Goal: Information Seeking & Learning: Learn about a topic

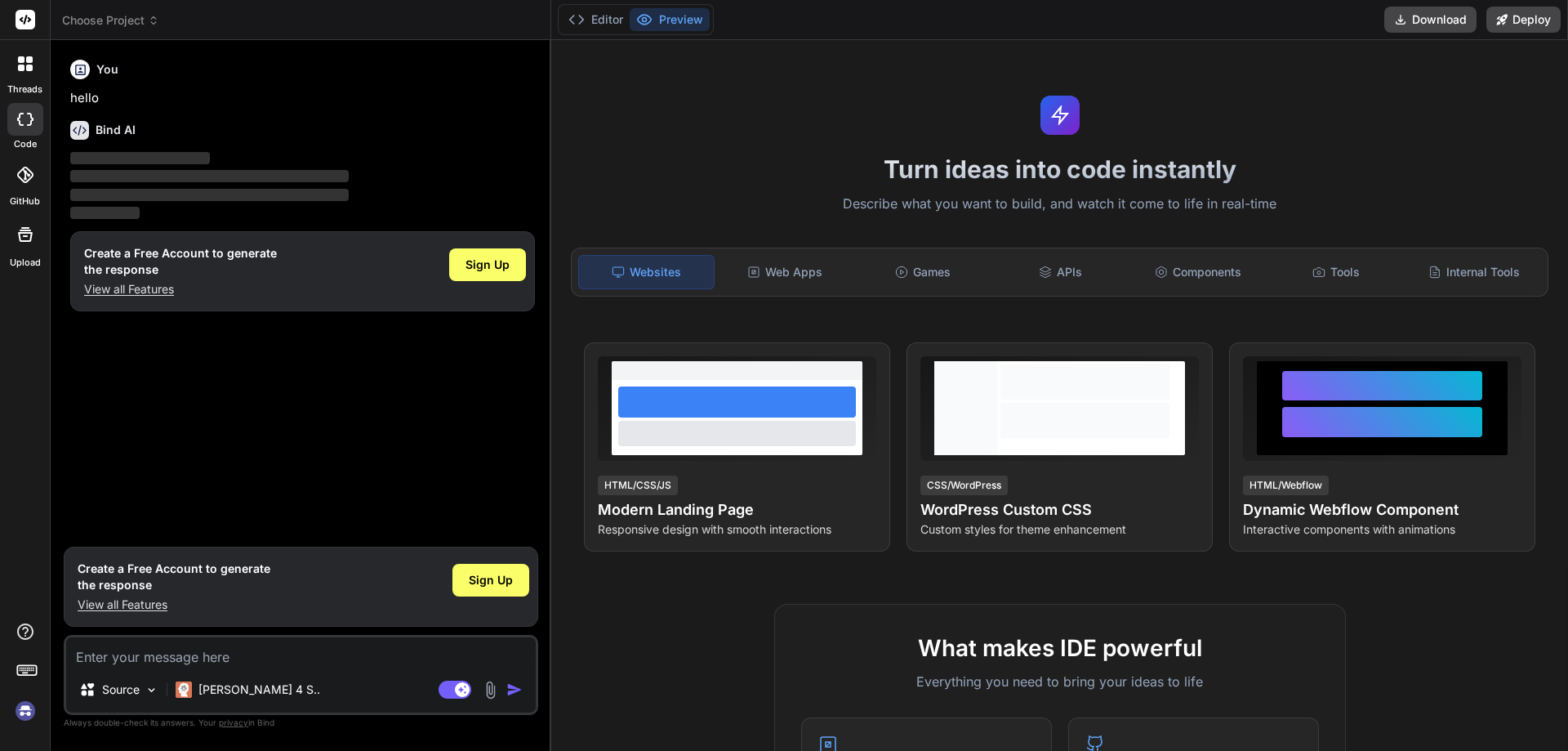
type textarea "x"
click at [137, 660] on textarea at bounding box center [301, 652] width 469 height 30
type textarea "h"
type textarea "x"
type textarea "ho"
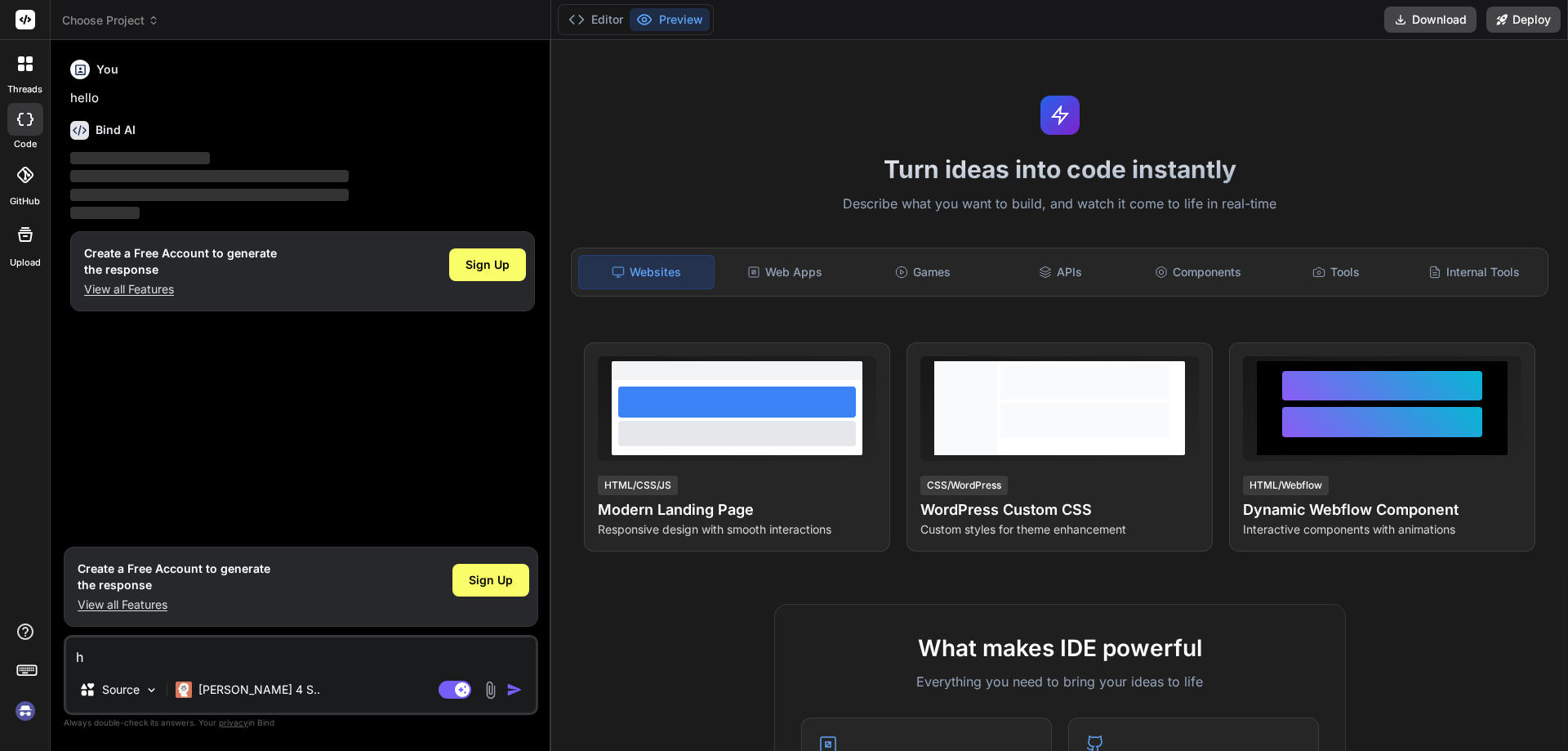
type textarea "x"
type textarea "how"
type textarea "x"
type textarea "how"
type textarea "x"
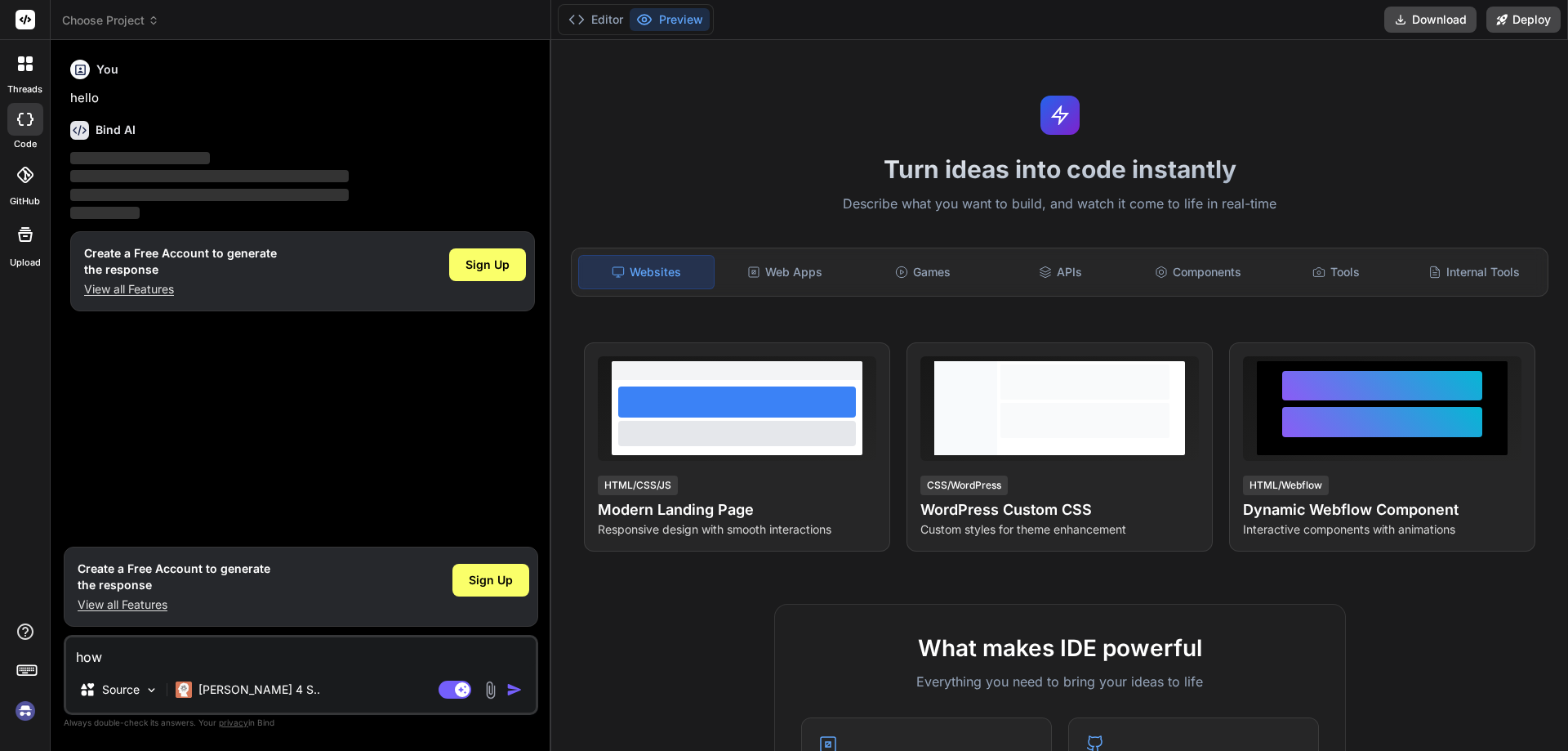
type textarea "how t"
type textarea "x"
type textarea "how to"
type textarea "x"
type textarea "how to"
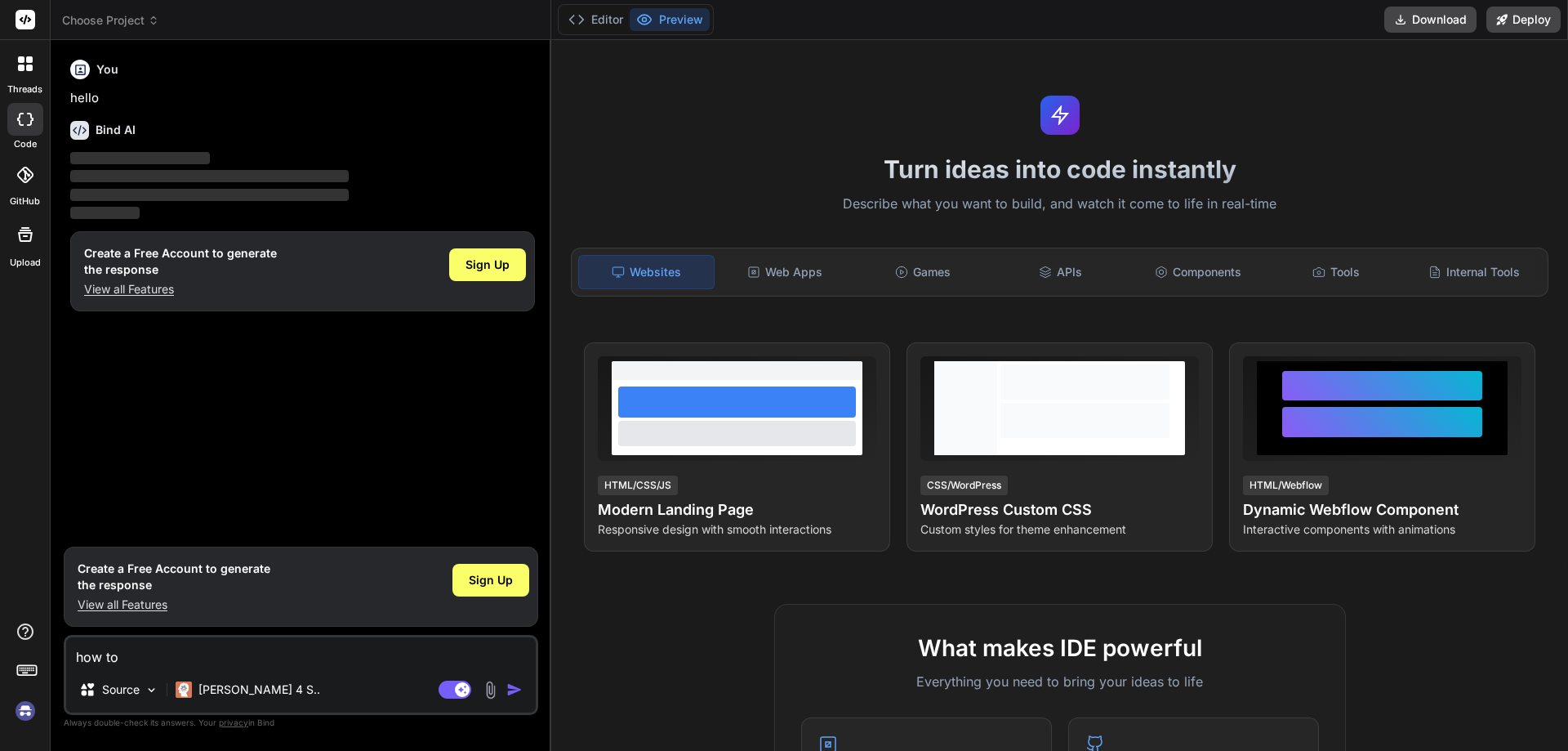
type textarea "x"
type textarea "how to w"
type textarea "x"
type textarea "how to wr"
type textarea "x"
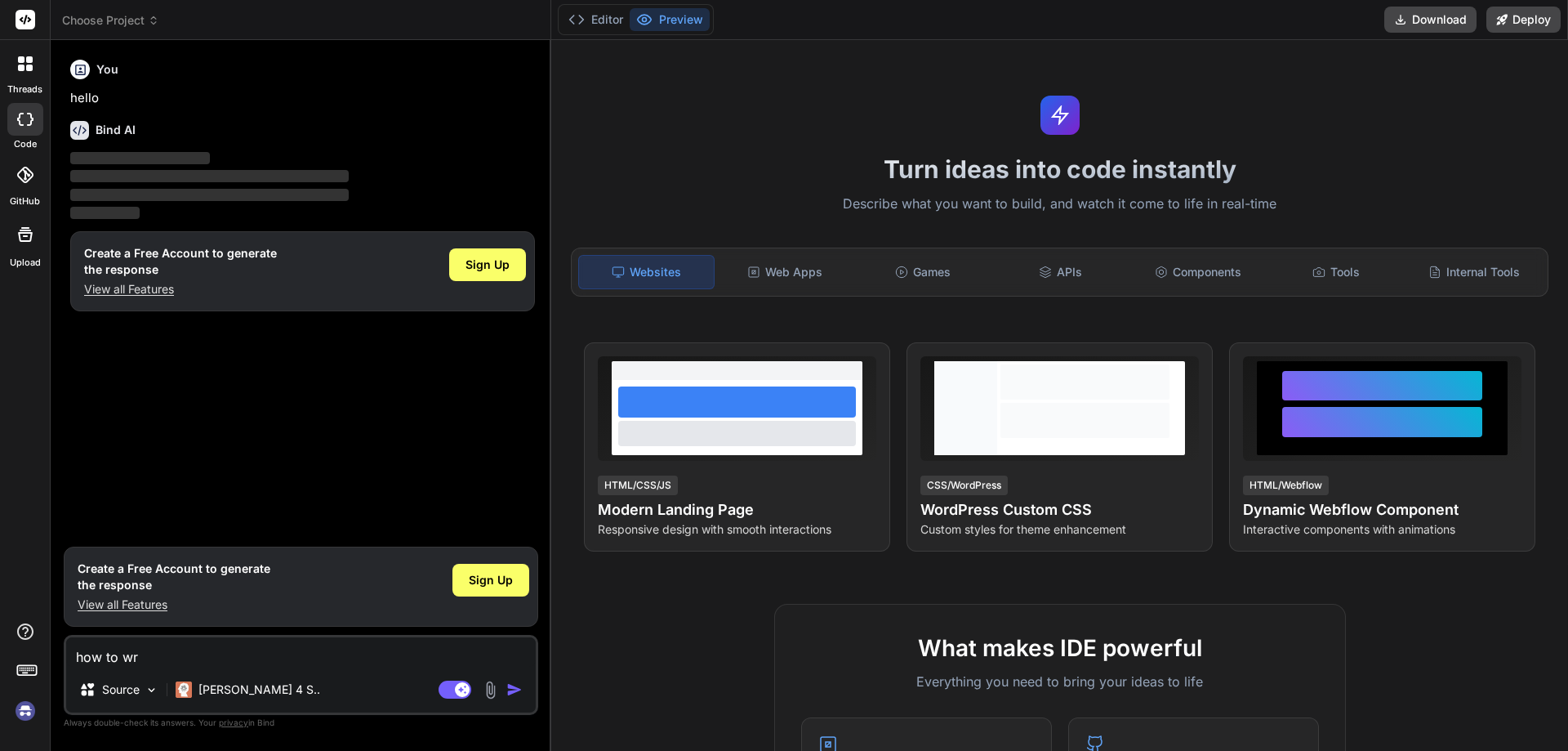
type textarea "how to wri"
type textarea "x"
type textarea "how to wrie"
type textarea "x"
type textarea "how to wri"
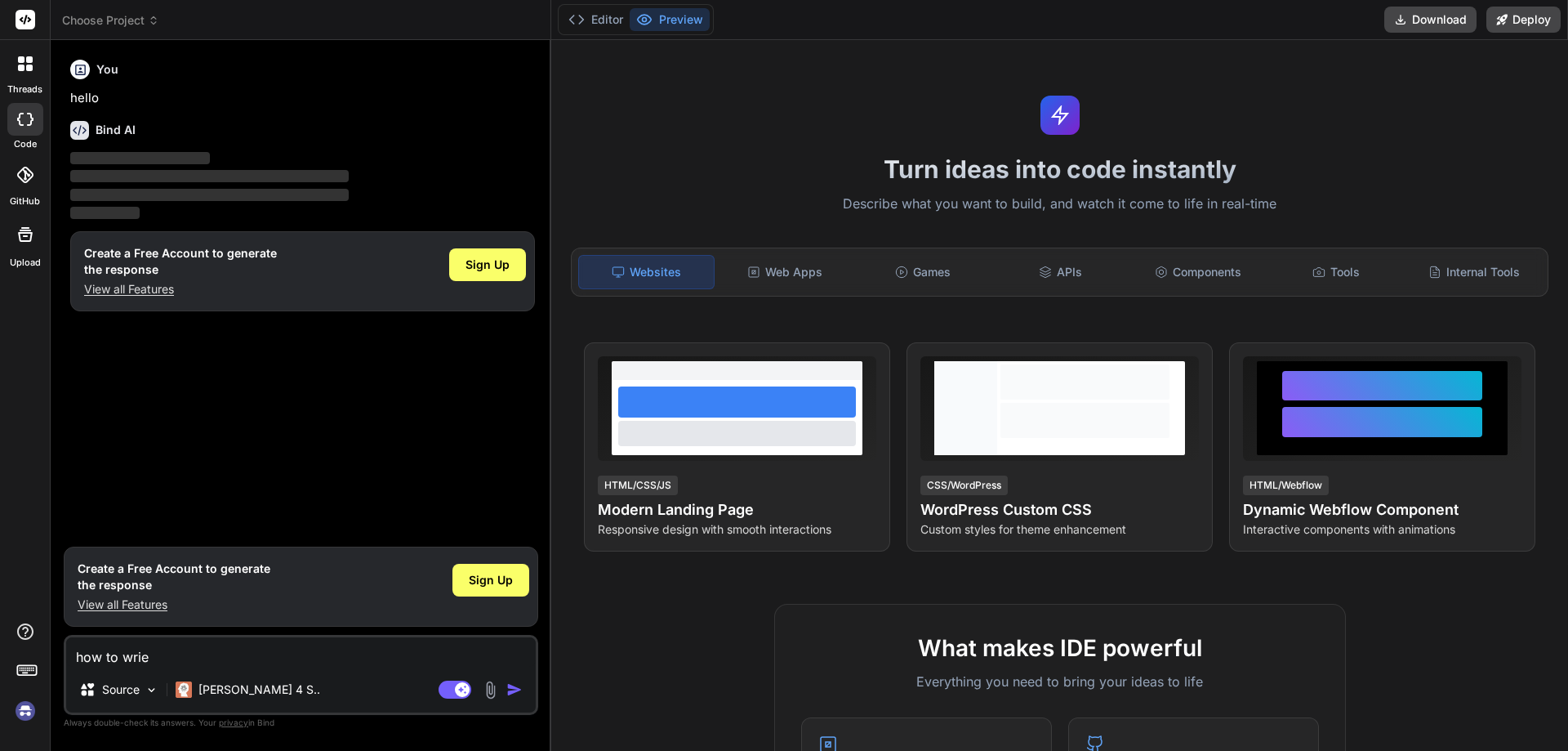
type textarea "x"
type textarea "how to wrii"
type textarea "x"
type textarea "how to wriit"
type textarea "x"
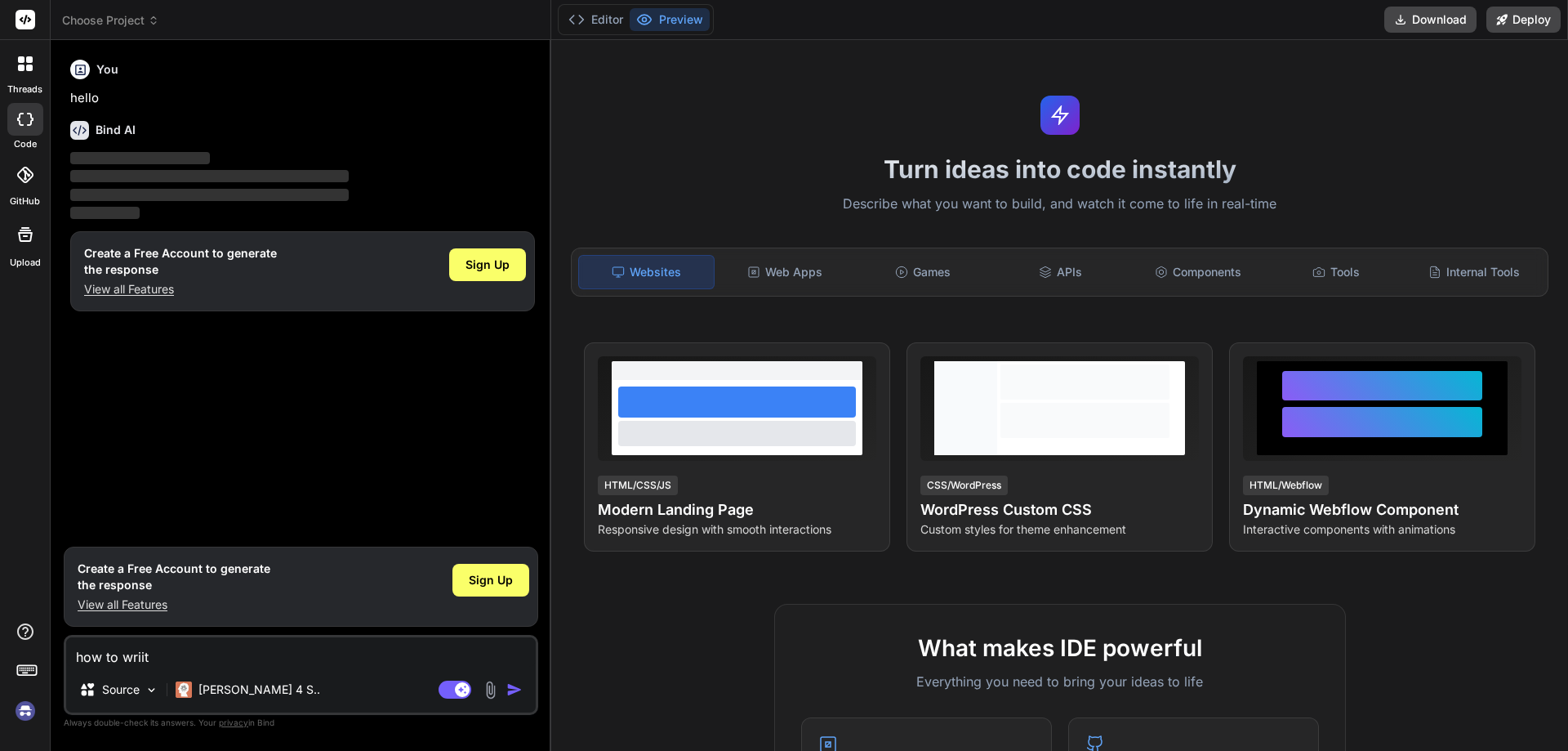
type textarea "how to wriite"
type textarea "x"
type textarea "how to wriite"
type textarea "x"
type textarea "how to wriite i"
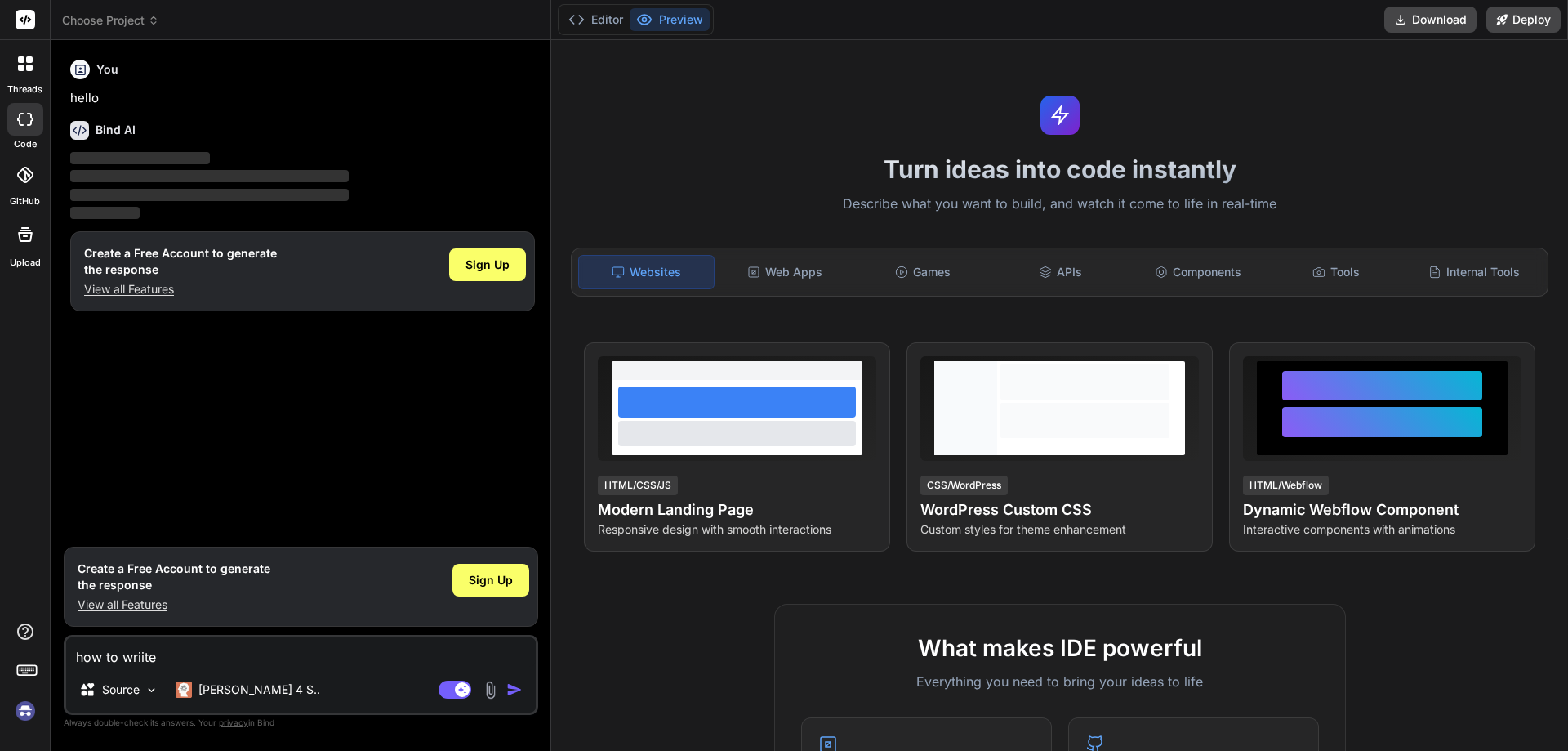
type textarea "x"
type textarea "how to wriite im"
type textarea "x"
type textarea "how to wriite img"
type textarea "x"
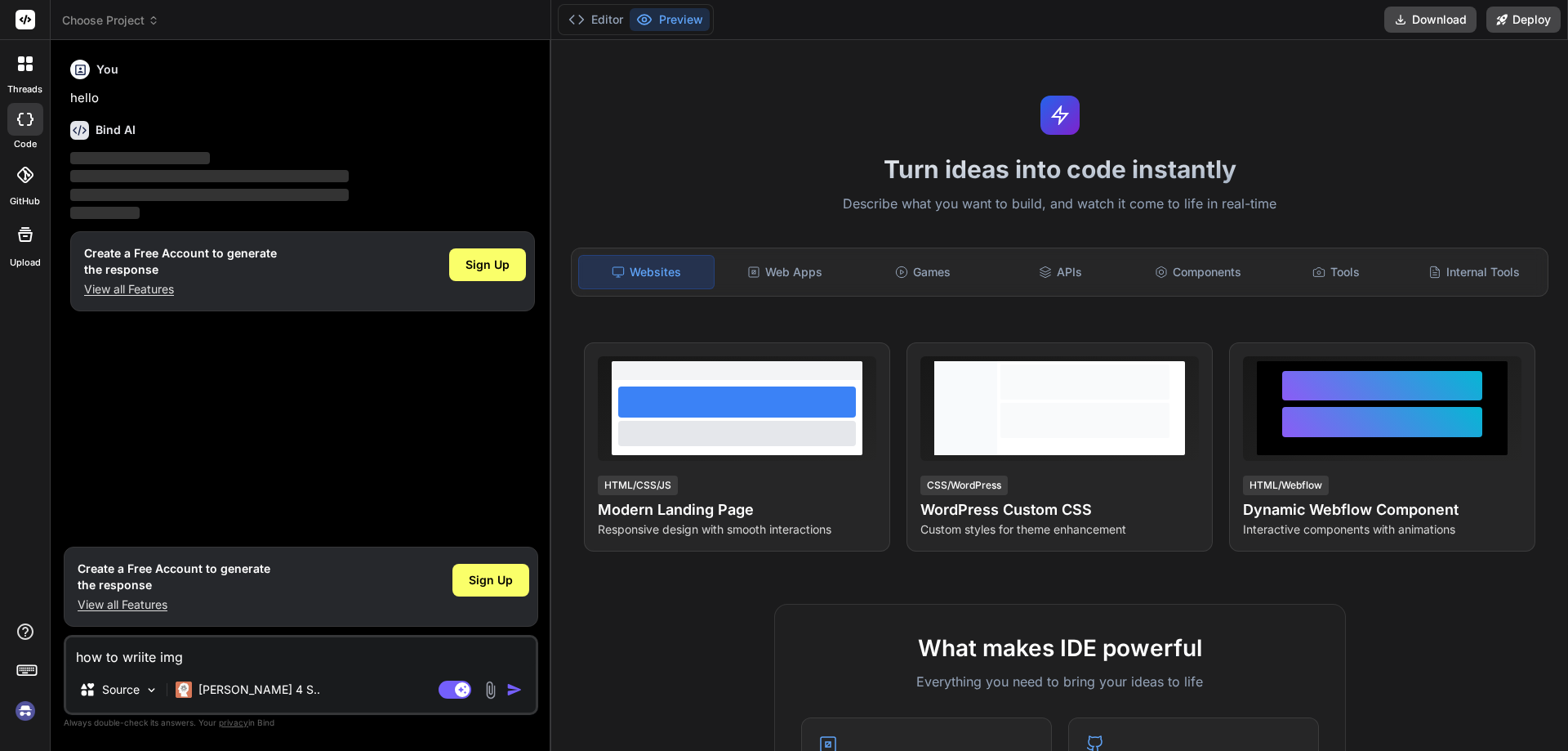
type textarea "how to wriite img"
type textarea "x"
type textarea "how to wriite img s"
type textarea "x"
type textarea "how to wriite img sr"
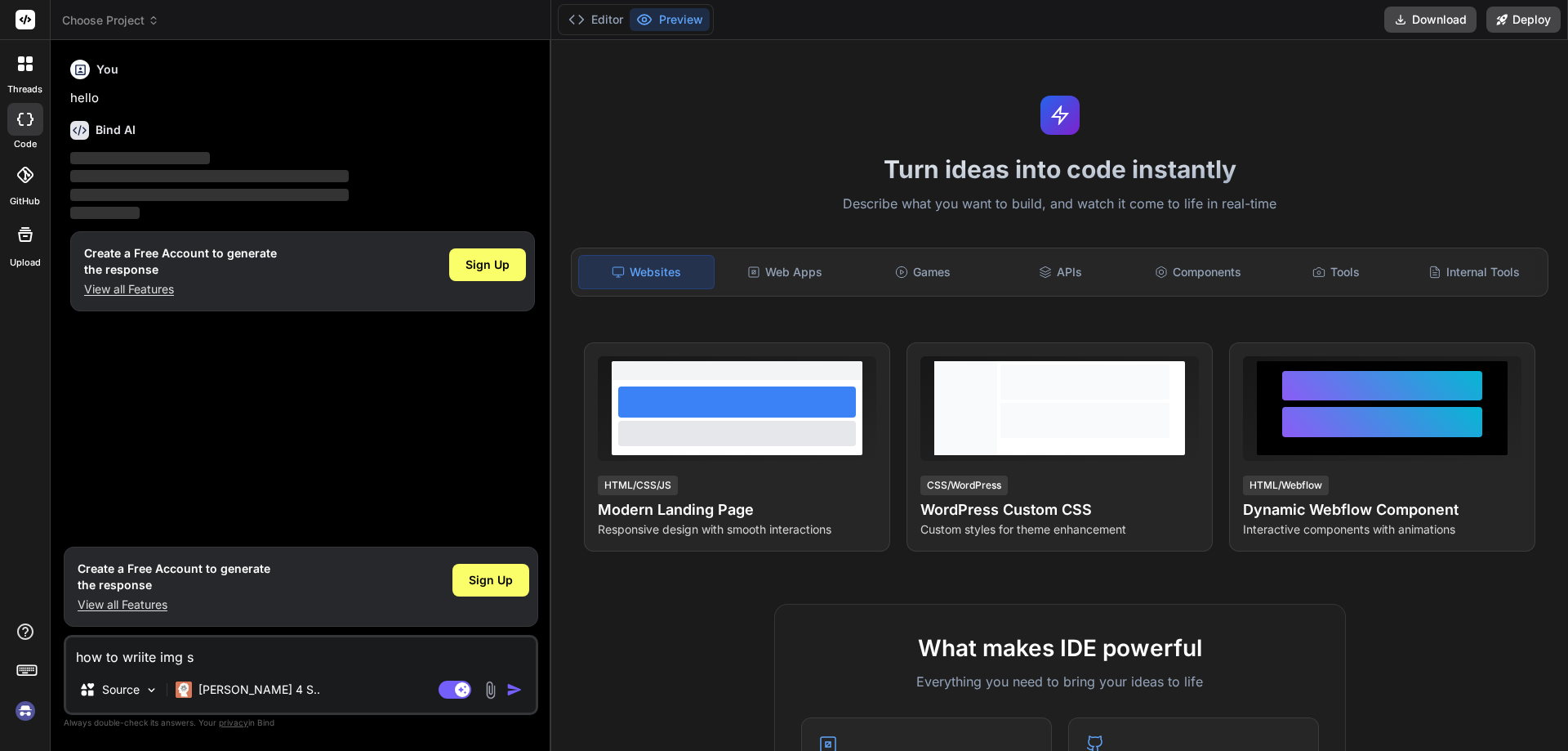
type textarea "x"
type textarea "how to wriite img src"
type textarea "x"
type textarea "how to wriite img src"
type textarea "x"
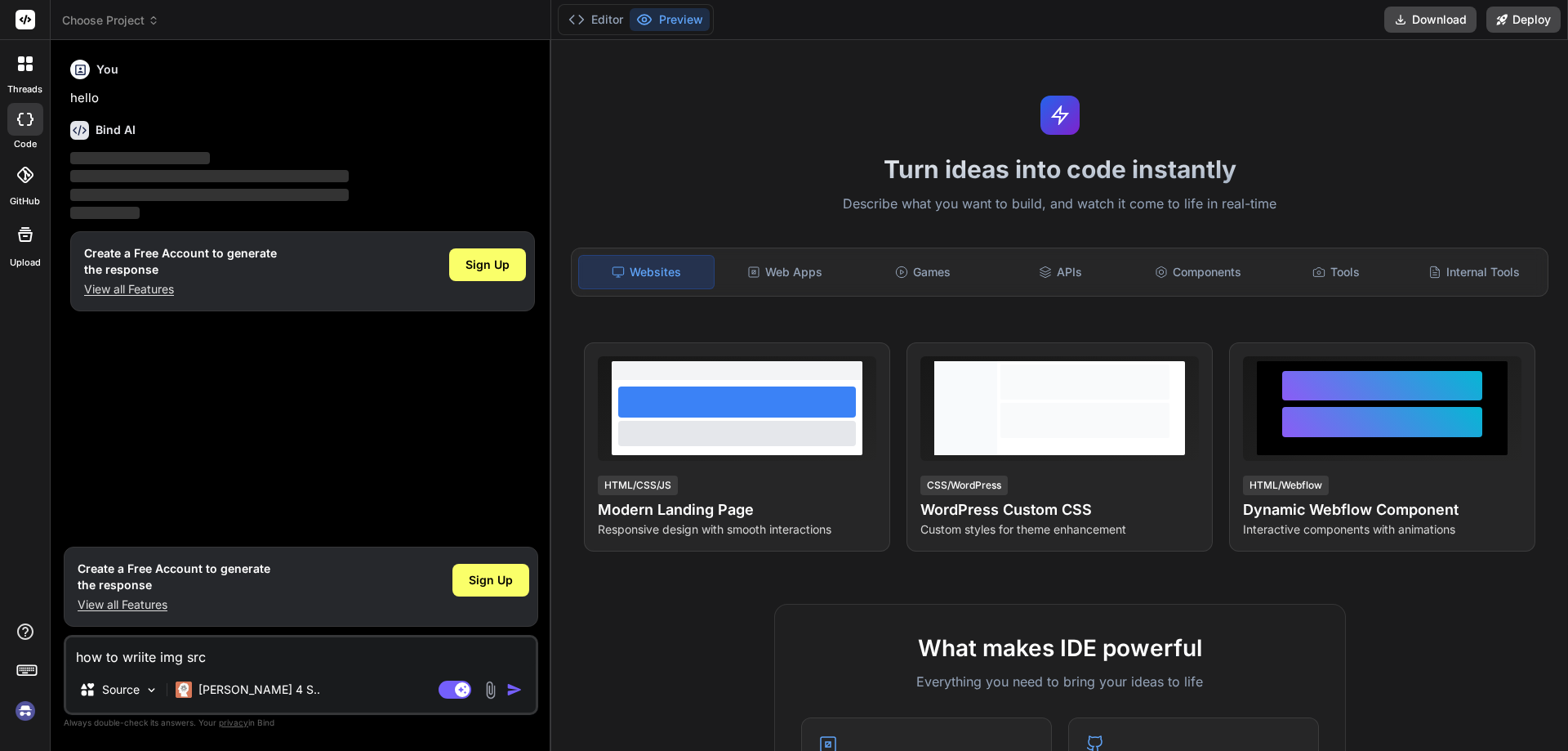
type textarea "how to wriite img src p"
type textarea "x"
type textarea "how to wriite img src pa"
type textarea "x"
type textarea "how to wriite img src pat"
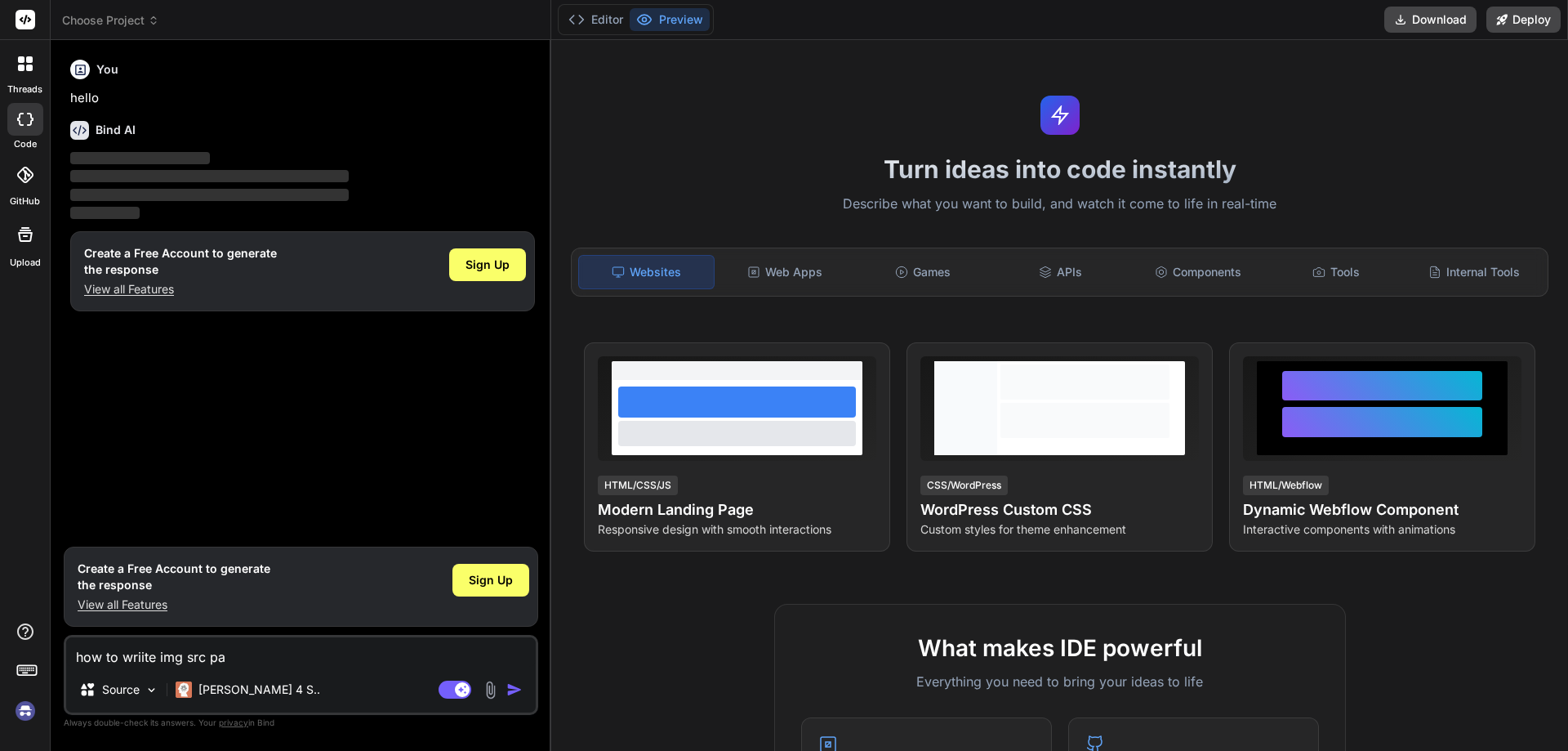
type textarea "x"
type textarea "how to wriite img src path"
type textarea "x"
type textarea "how to wriite img src path"
type textarea "x"
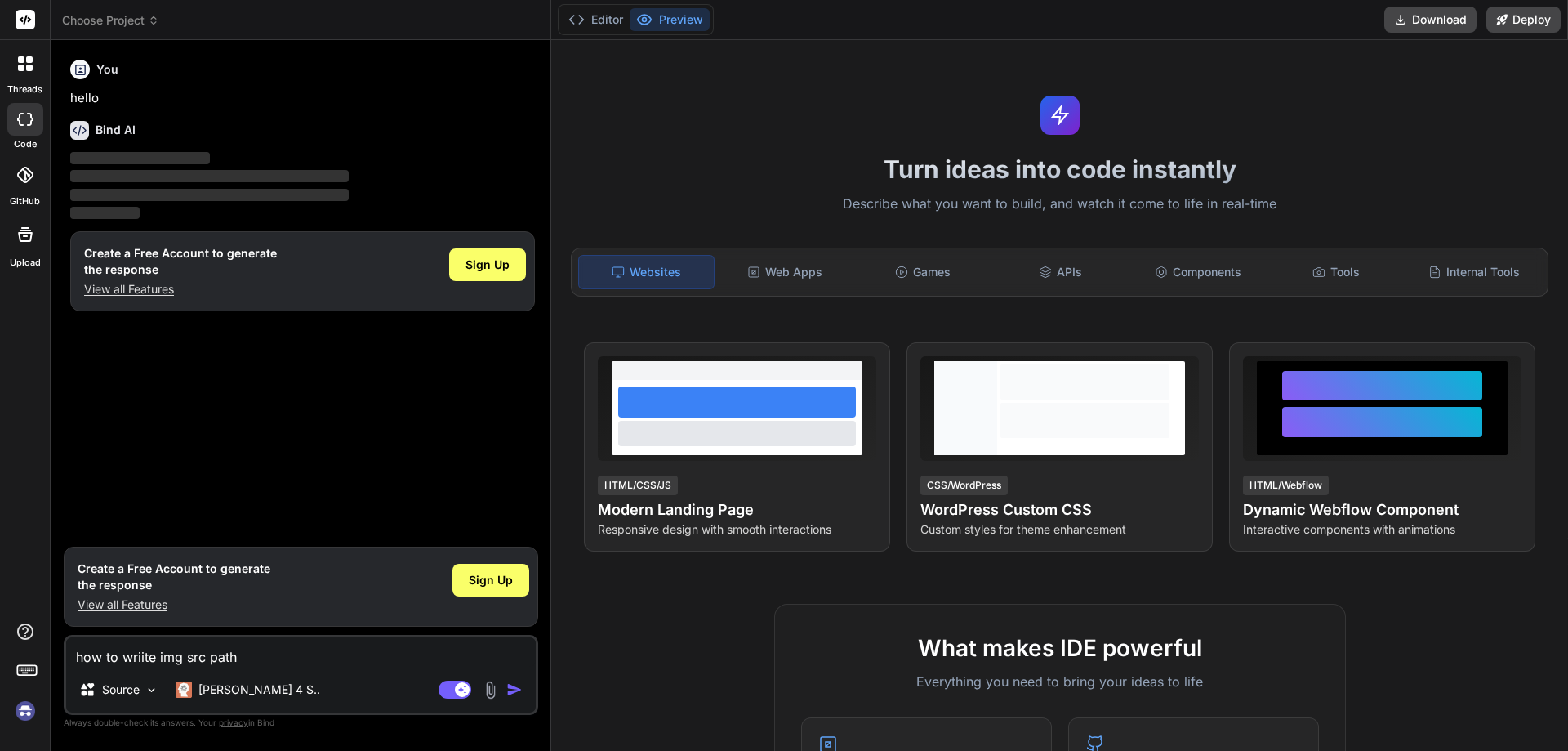
type textarea "how to wriite img src path i"
type textarea "x"
type textarea "how to wriite img src path in"
type textarea "x"
type textarea "how to wriite img src path in"
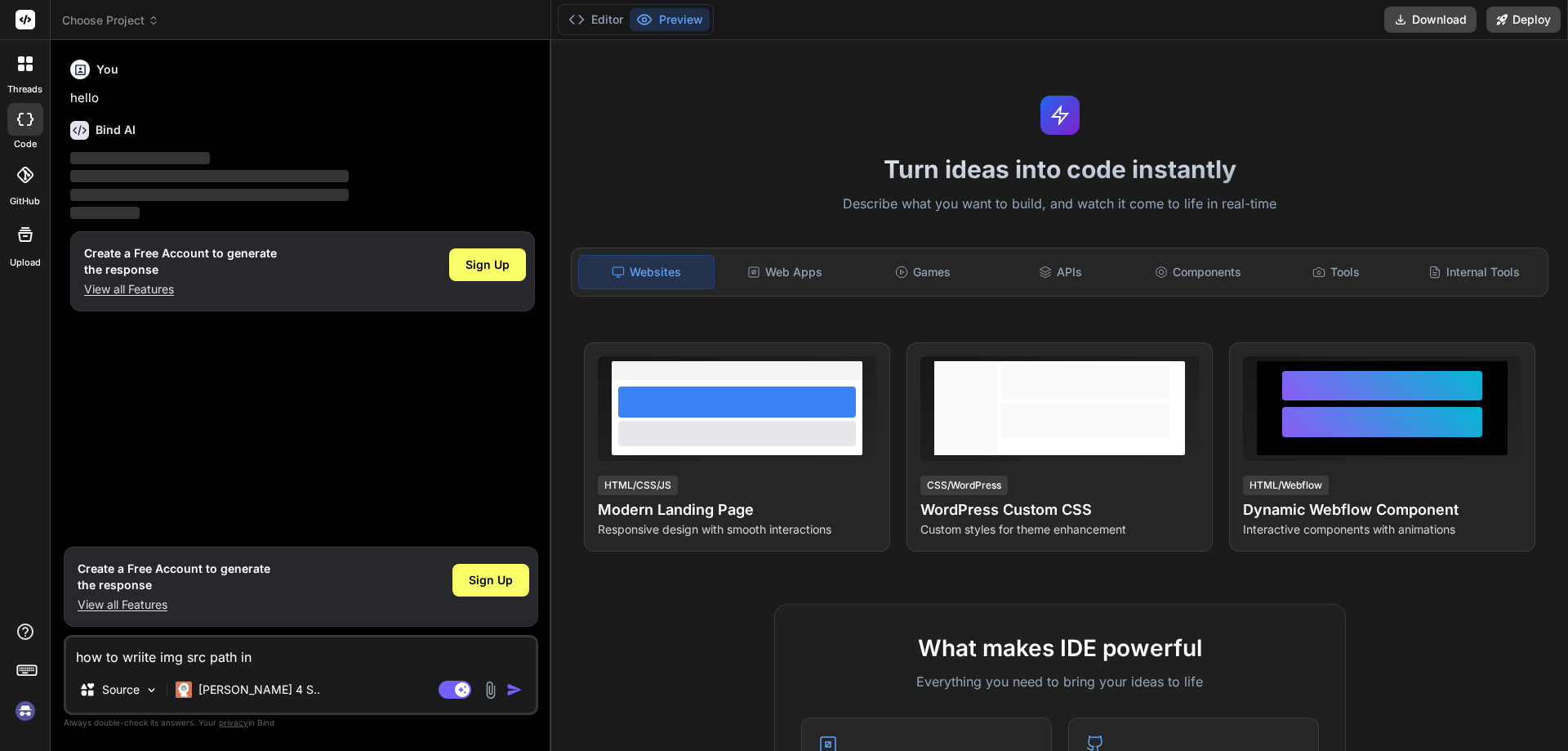
type textarea "x"
type textarea "how to wriite img src path in j"
type textarea "x"
type textarea "how to wriite img src path in js"
type textarea "x"
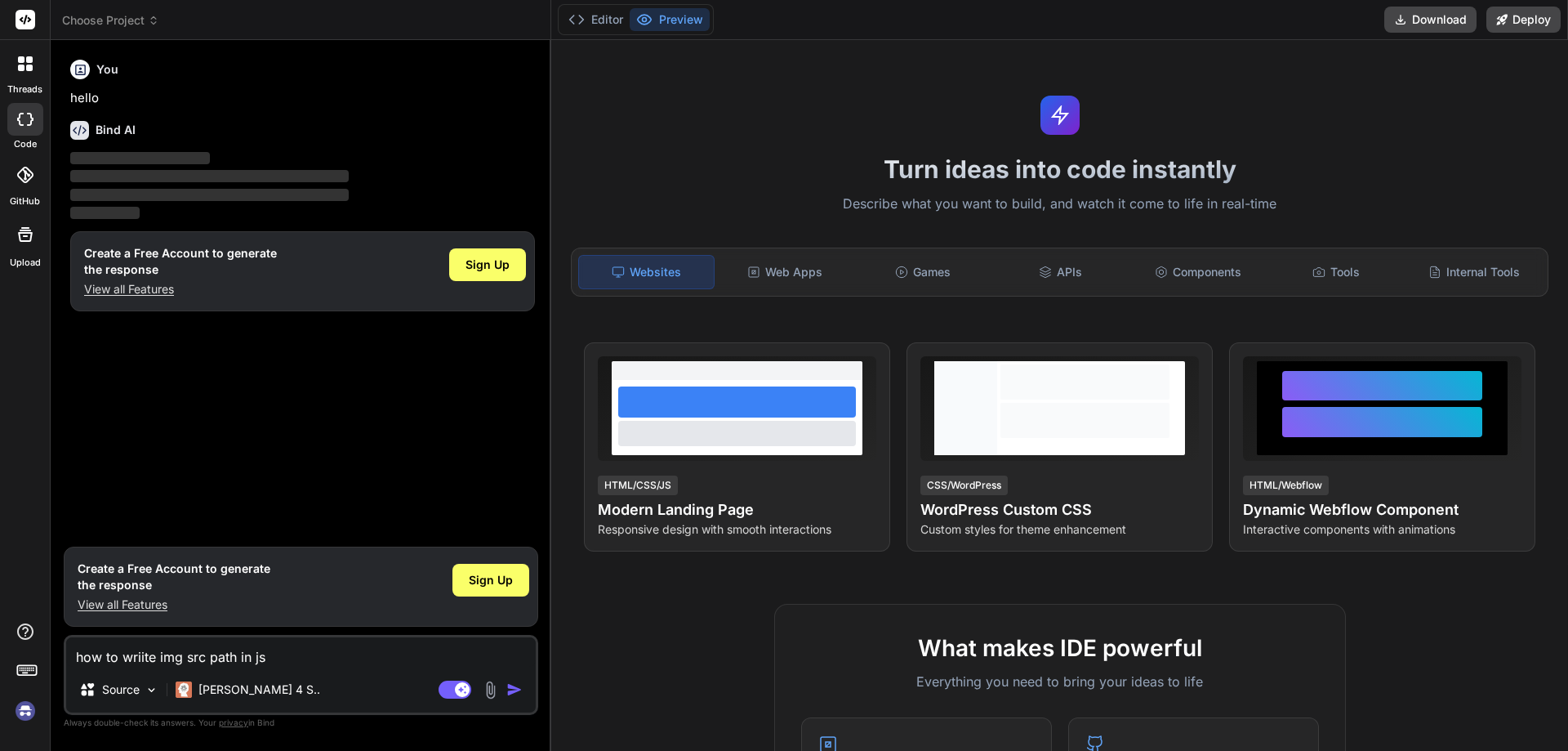
drag, startPoint x: 289, startPoint y: 652, endPoint x: 16, endPoint y: 654, distance: 273.0
click at [16, 654] on div "threads code GitHub Upload Choose Project Created with Pixso. Bind AI Web Searc…" at bounding box center [784, 375] width 1568 height 751
type textarea "how to wriite img src path in js"
click at [511, 687] on img "button" at bounding box center [514, 689] width 16 height 16
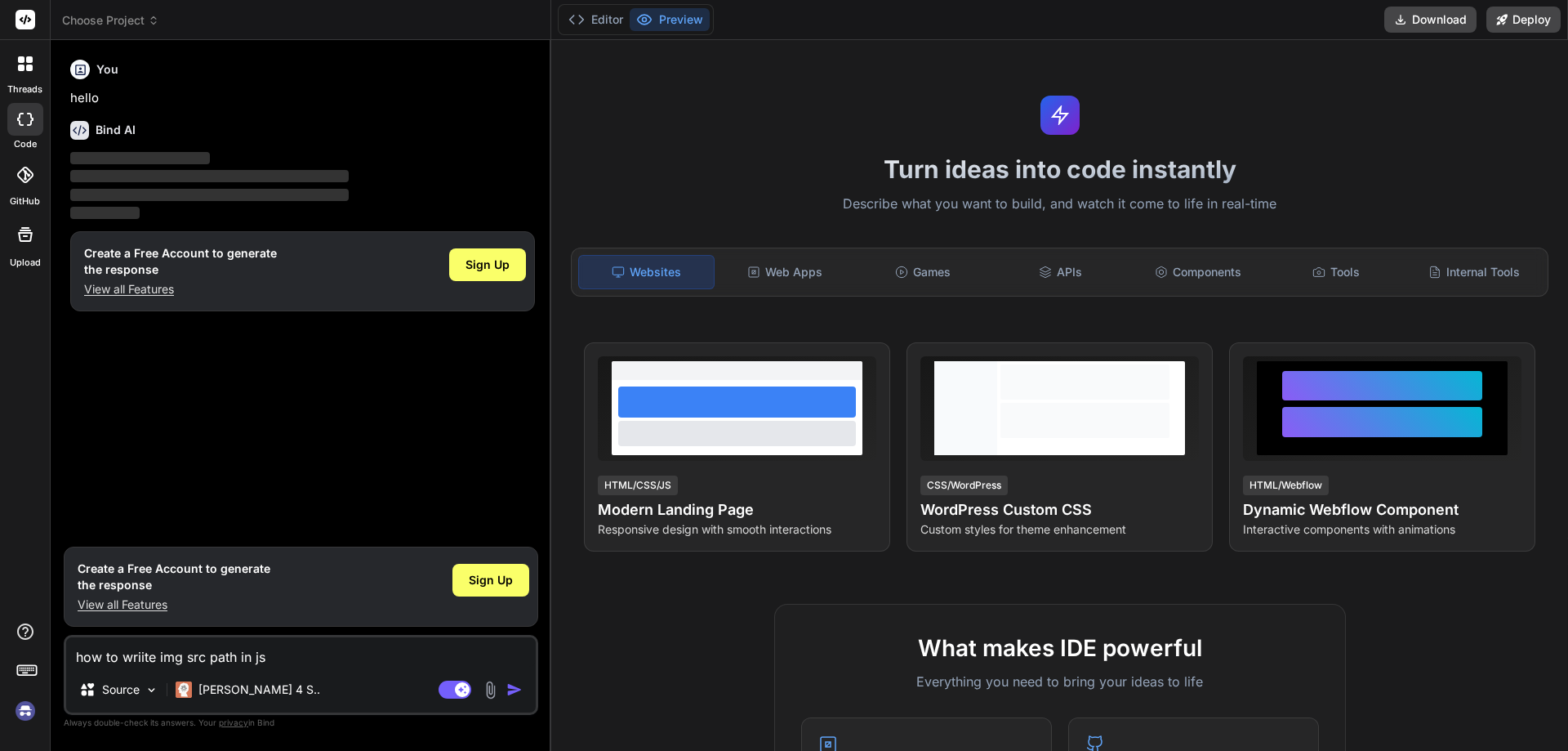
click at [511, 687] on img "button" at bounding box center [514, 689] width 16 height 16
